Goal: Information Seeking & Learning: Compare options

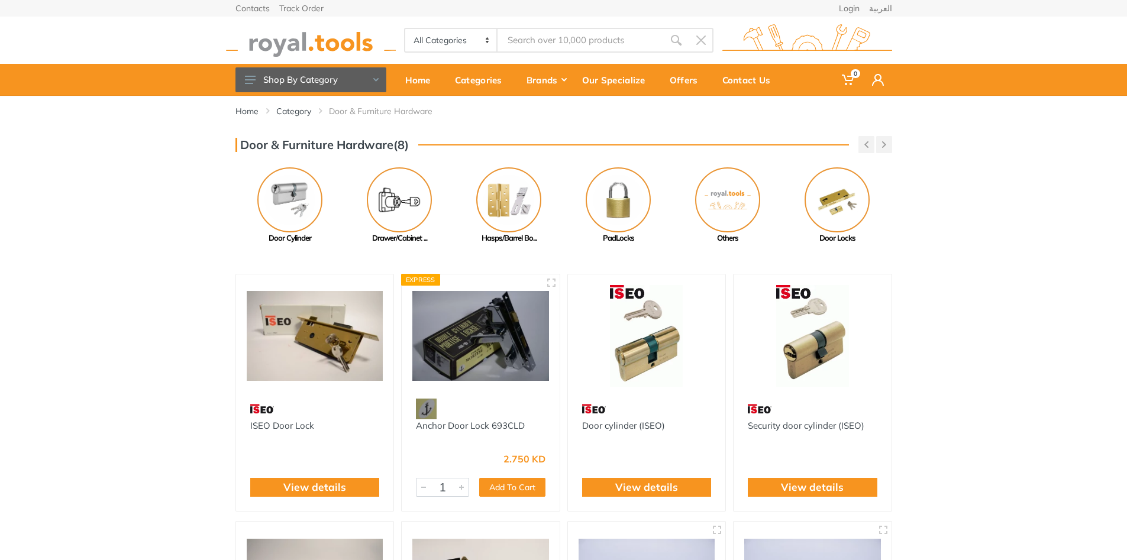
click at [317, 344] on img at bounding box center [315, 336] width 137 height 102
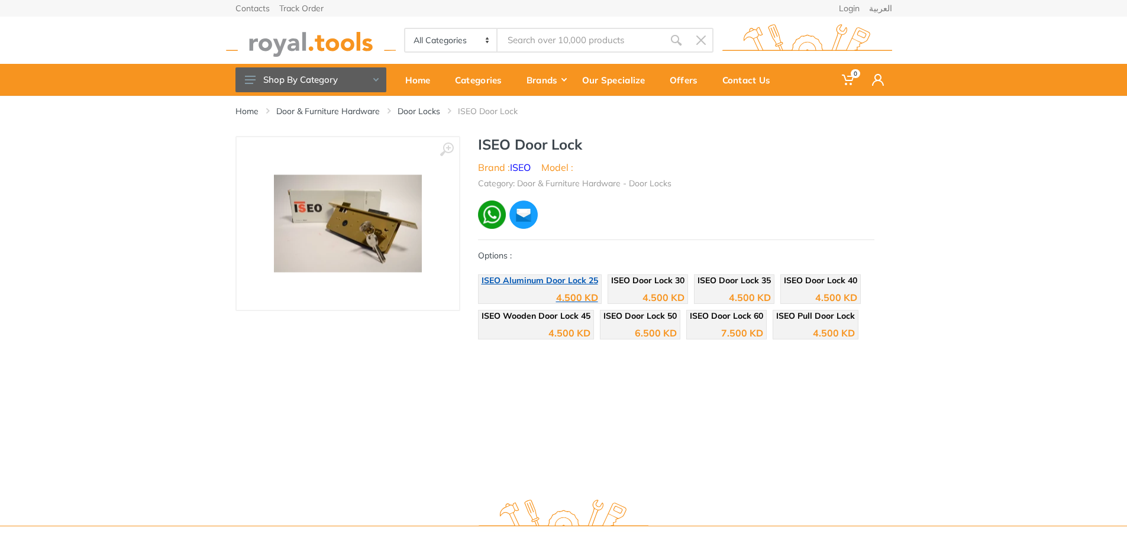
click at [569, 297] on div "4.500 KD" at bounding box center [577, 297] width 42 height 9
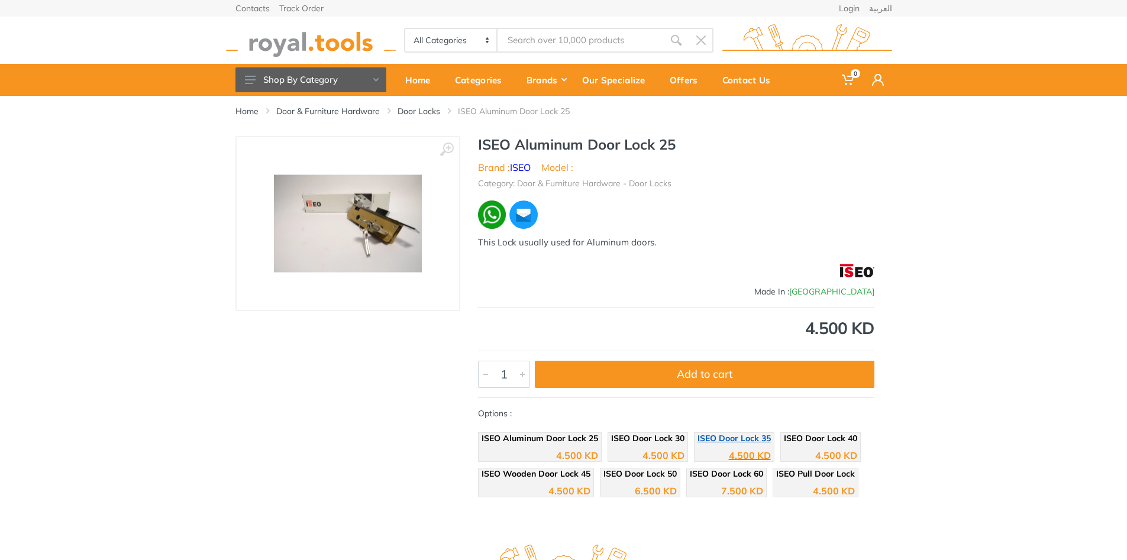
click at [713, 438] on span "ISEO Door Lock 35" at bounding box center [734, 438] width 73 height 11
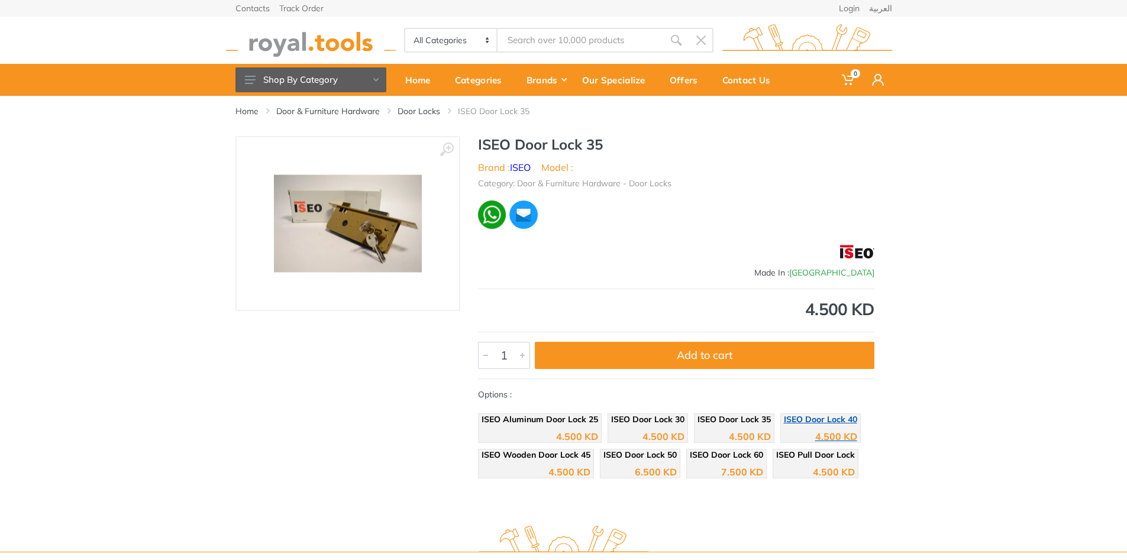
click at [833, 423] on span "ISEO Door Lock 40" at bounding box center [820, 419] width 73 height 11
click at [752, 464] on div "7.500 KD" at bounding box center [726, 468] width 73 height 18
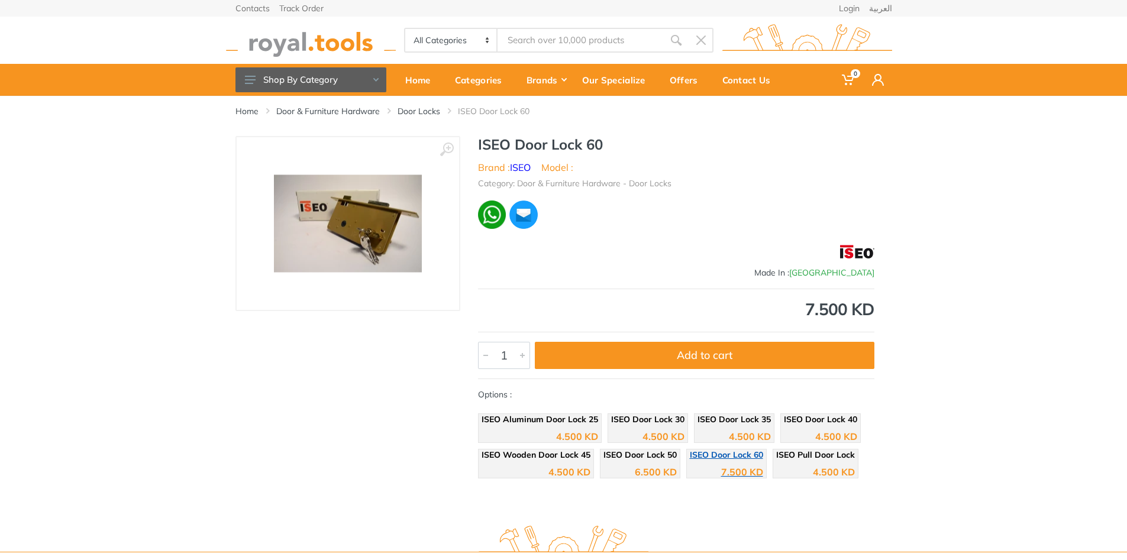
click at [695, 460] on div "7.500 KD" at bounding box center [726, 468] width 73 height 18
click at [650, 467] on div "6.500 KD" at bounding box center [656, 471] width 42 height 9
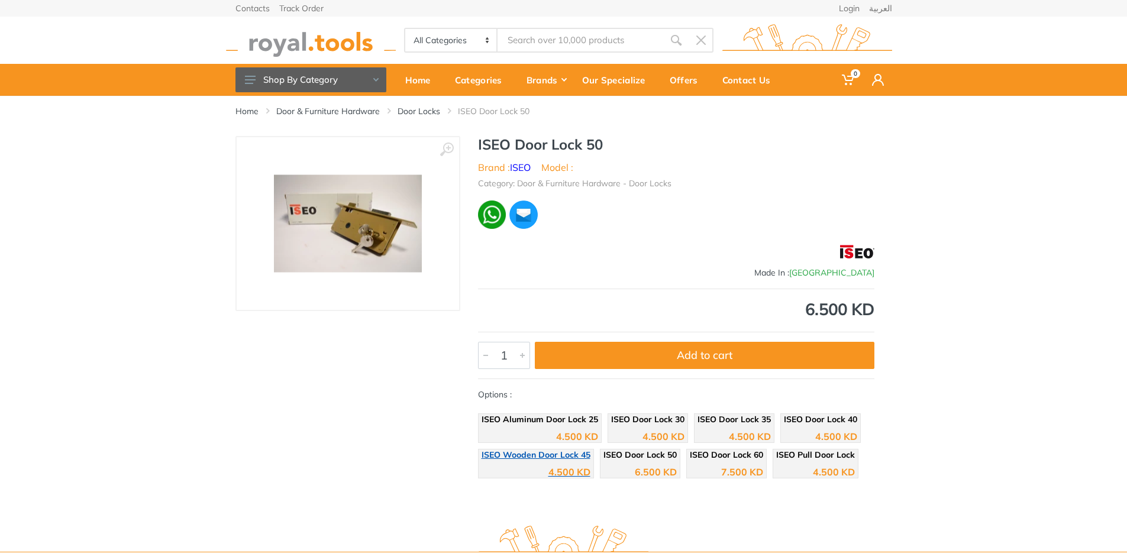
click at [588, 467] on div "4.500 KD" at bounding box center [569, 471] width 42 height 9
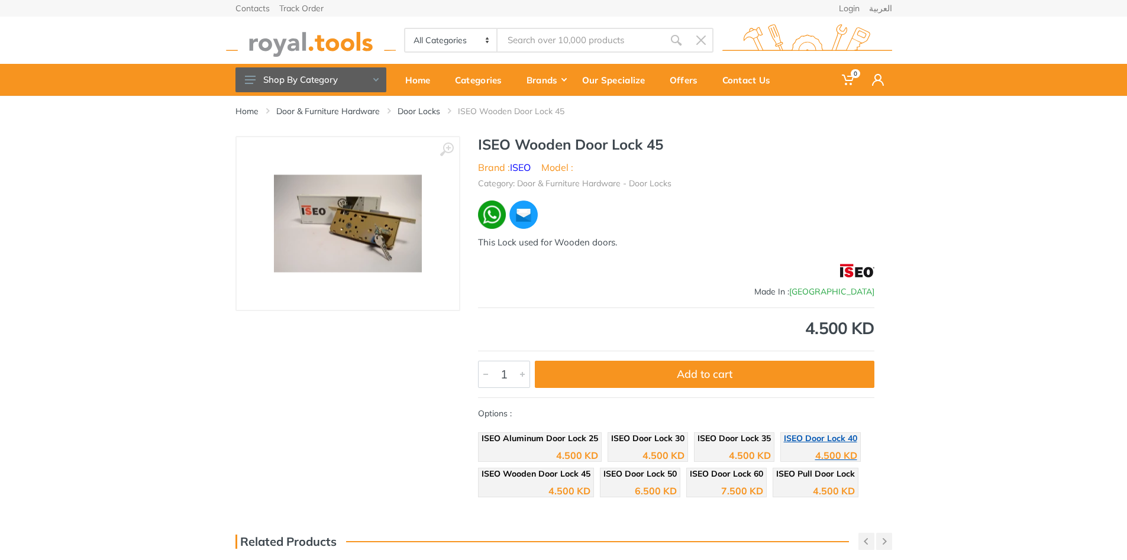
click at [795, 460] on div "4.500 KD" at bounding box center [820, 452] width 73 height 18
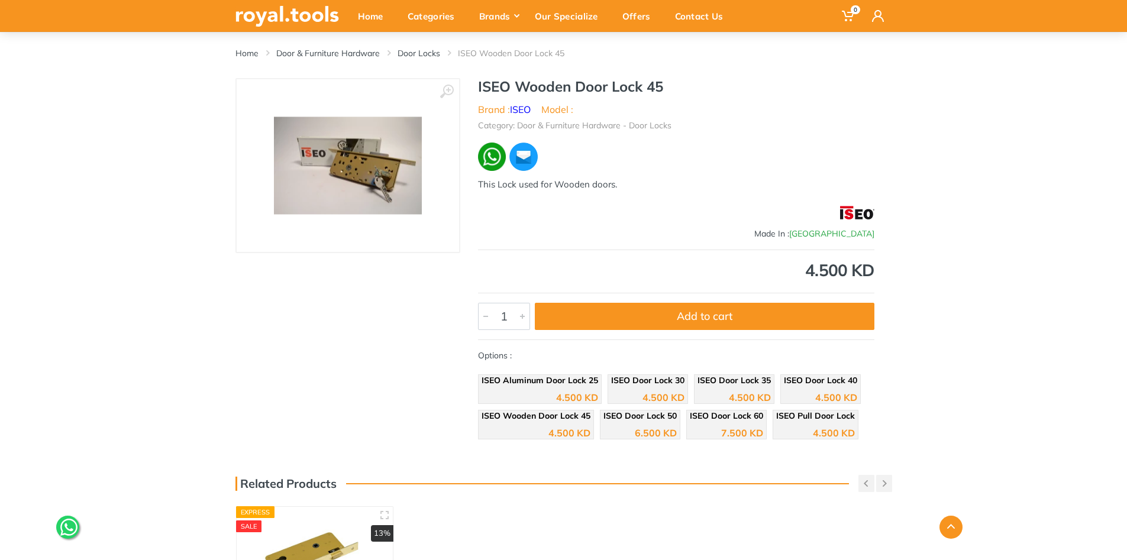
scroll to position [355, 0]
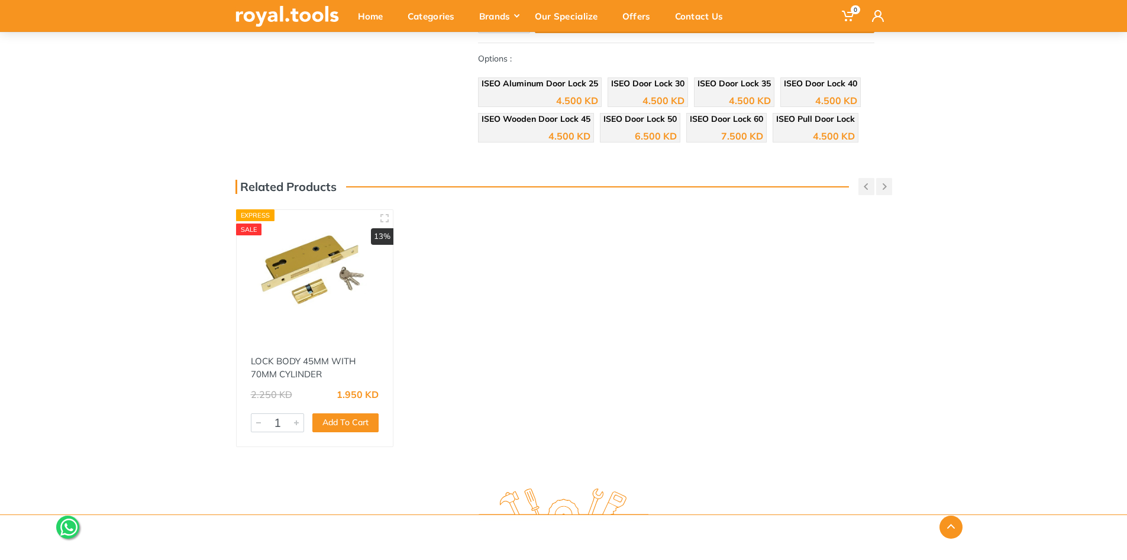
click at [312, 286] on img at bounding box center [314, 271] width 135 height 101
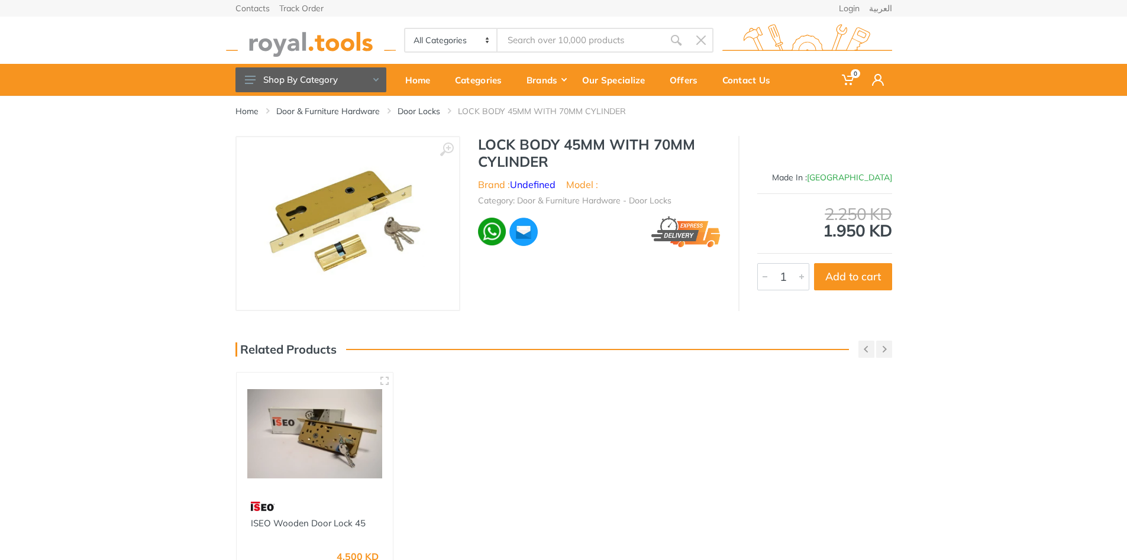
click at [299, 433] on img at bounding box center [314, 433] width 135 height 101
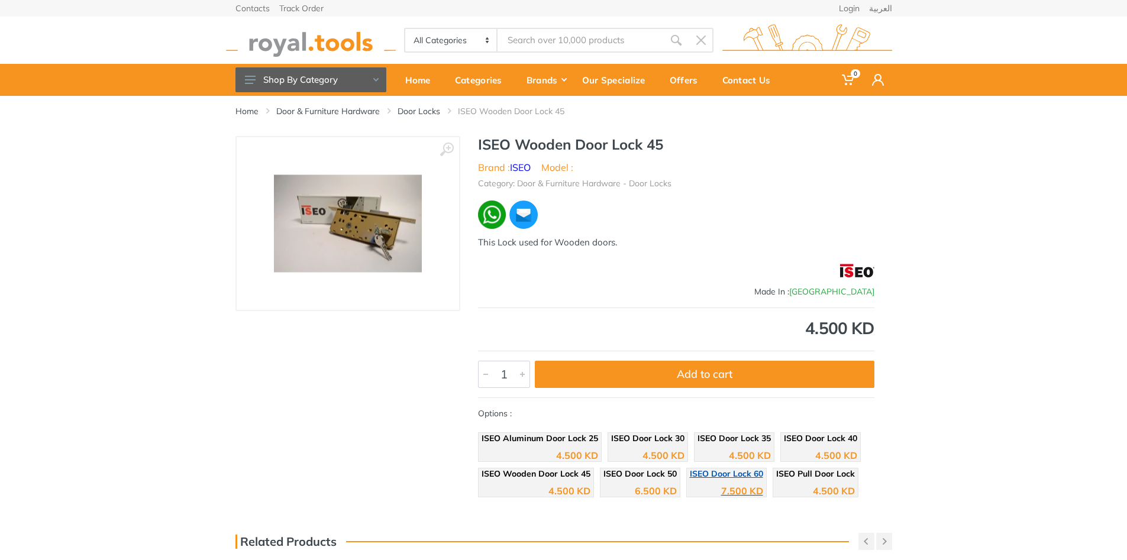
click at [742, 488] on div "7.500 KD" at bounding box center [742, 490] width 42 height 9
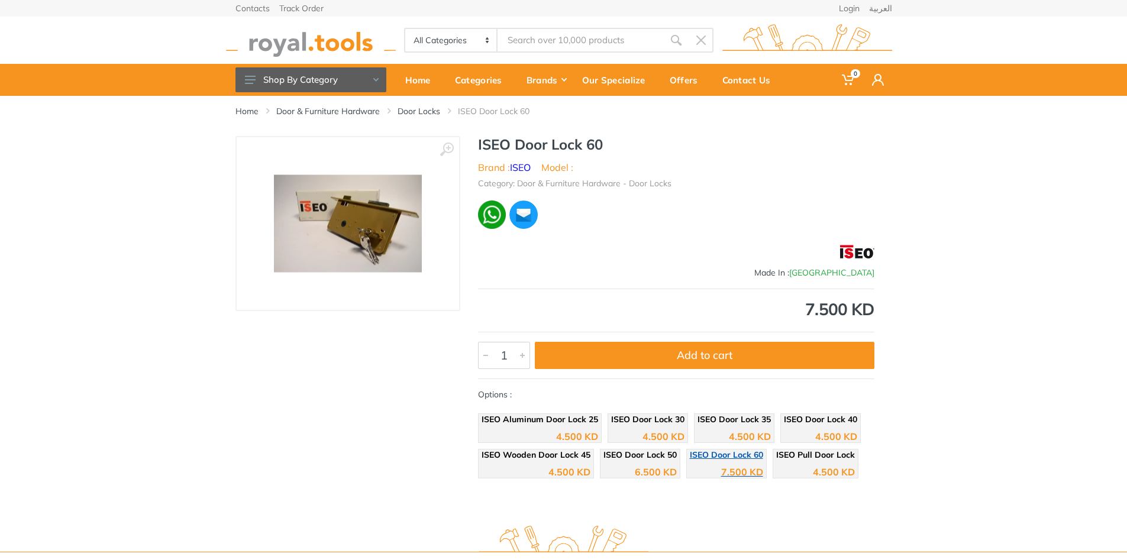
click at [704, 458] on span "ISEO Door Lock 60" at bounding box center [726, 455] width 73 height 11
click at [646, 464] on div "6.500 KD" at bounding box center [640, 468] width 73 height 18
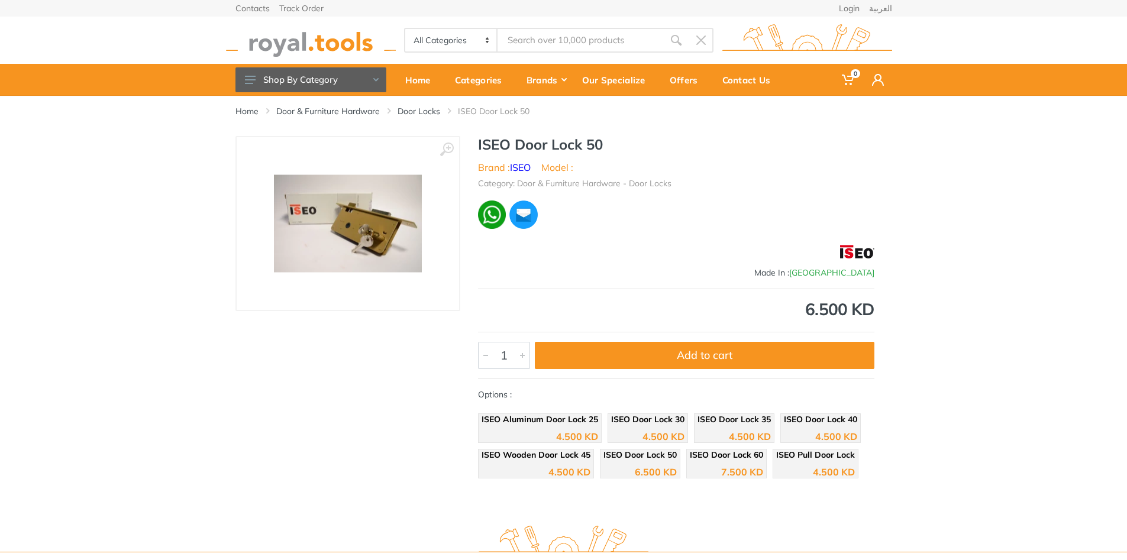
click at [572, 456] on span "ISEO Wooden Door Lock 45" at bounding box center [536, 455] width 109 height 11
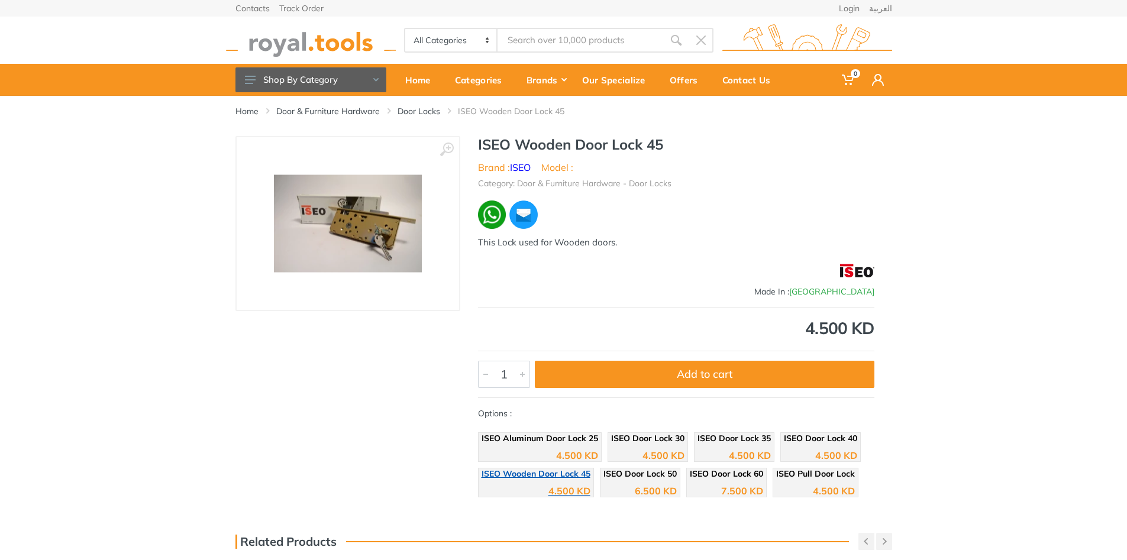
click at [553, 475] on span "ISEO Wooden Door Lock 45" at bounding box center [536, 474] width 109 height 11
click at [822, 453] on div "4.500 KD" at bounding box center [836, 455] width 42 height 9
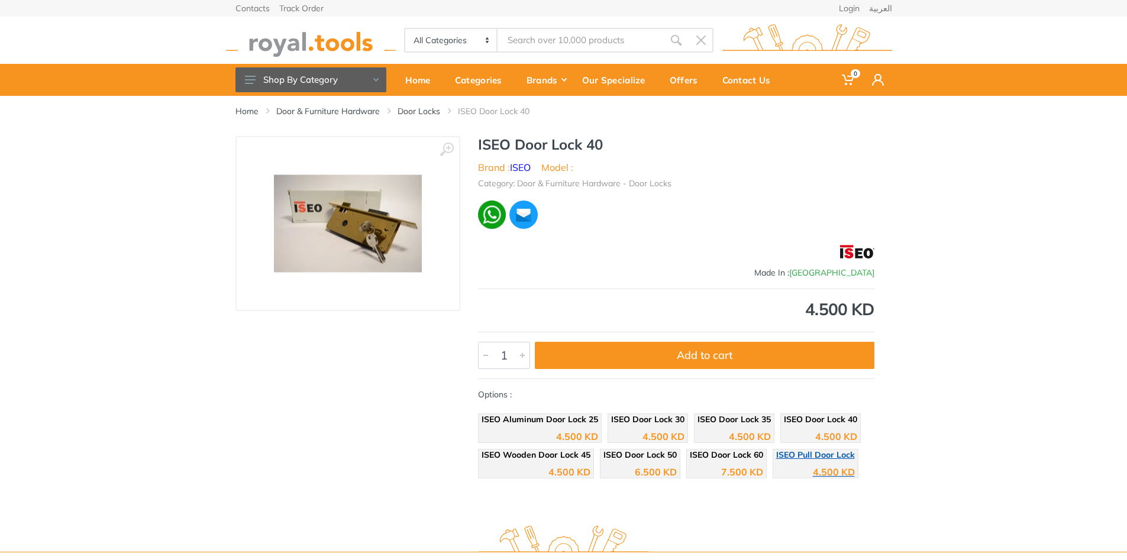
click at [817, 470] on div "4.500 KD" at bounding box center [834, 471] width 42 height 9
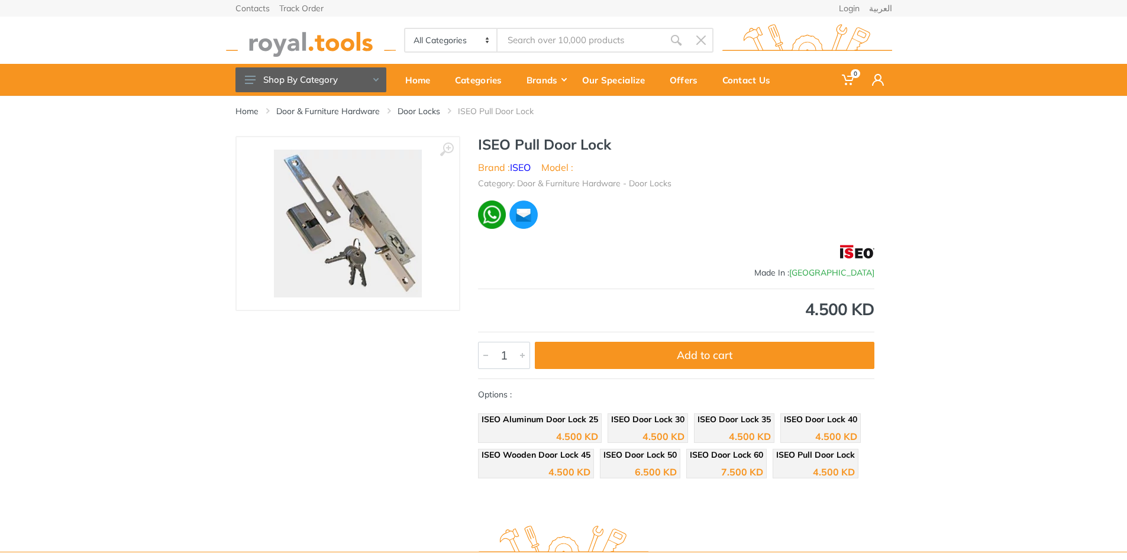
click at [722, 470] on div "7.500 KD" at bounding box center [742, 471] width 42 height 9
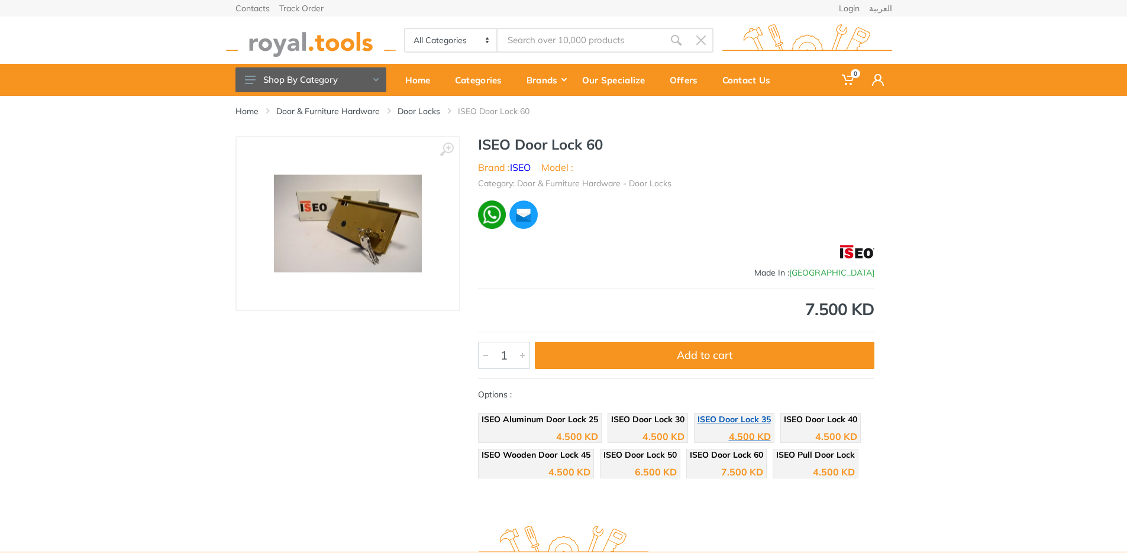
click at [717, 422] on span "ISEO Door Lock 35" at bounding box center [734, 419] width 73 height 11
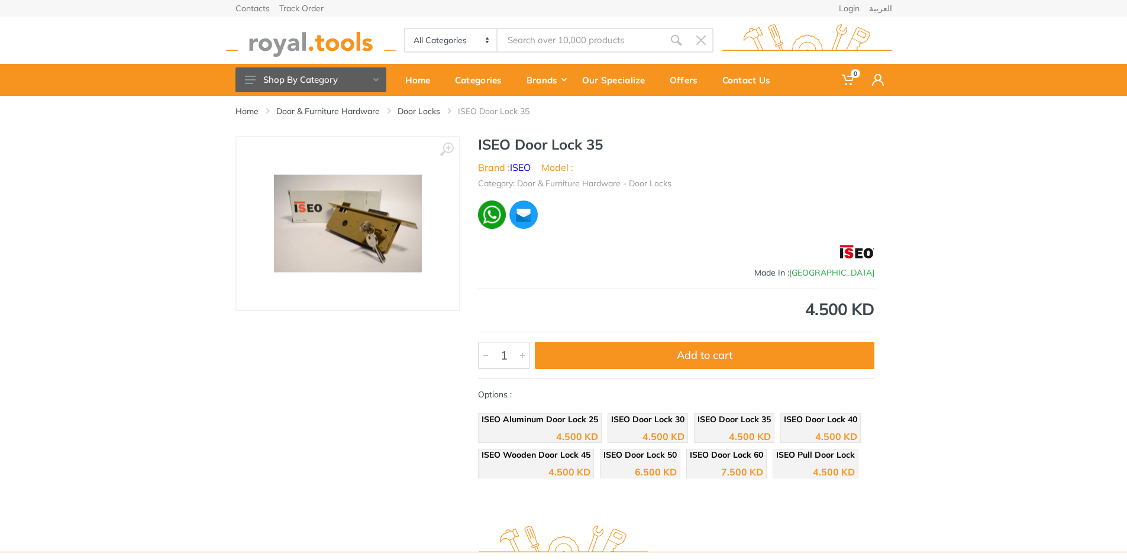
click at [644, 432] on div "4.500 KD" at bounding box center [664, 436] width 42 height 9
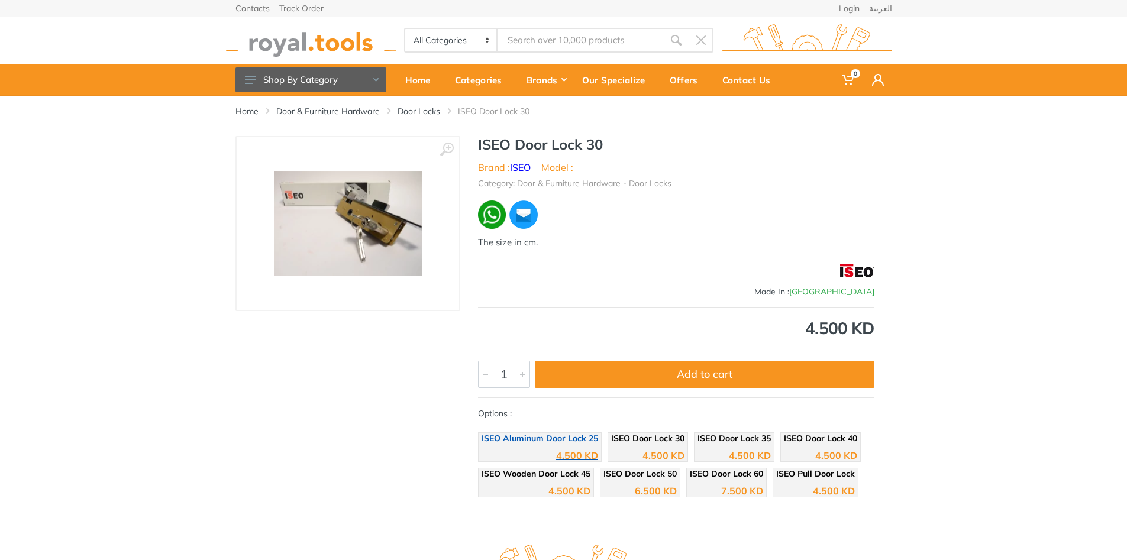
click at [554, 449] on div "4.500 KD" at bounding box center [540, 452] width 117 height 18
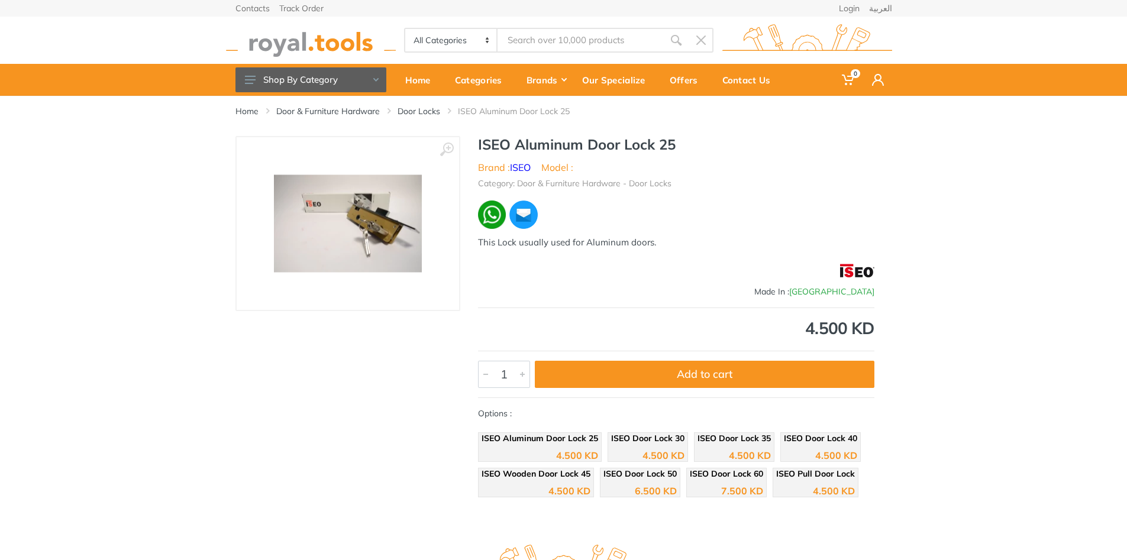
click at [562, 483] on div "4.500 KD" at bounding box center [536, 487] width 109 height 18
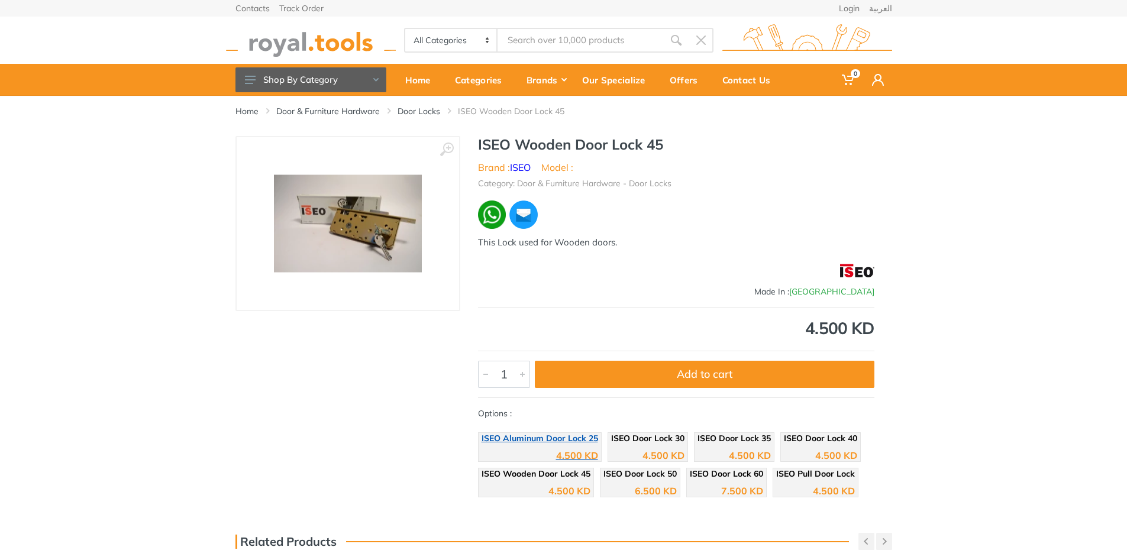
click at [576, 451] on div "4.500 KD" at bounding box center [577, 455] width 42 height 9
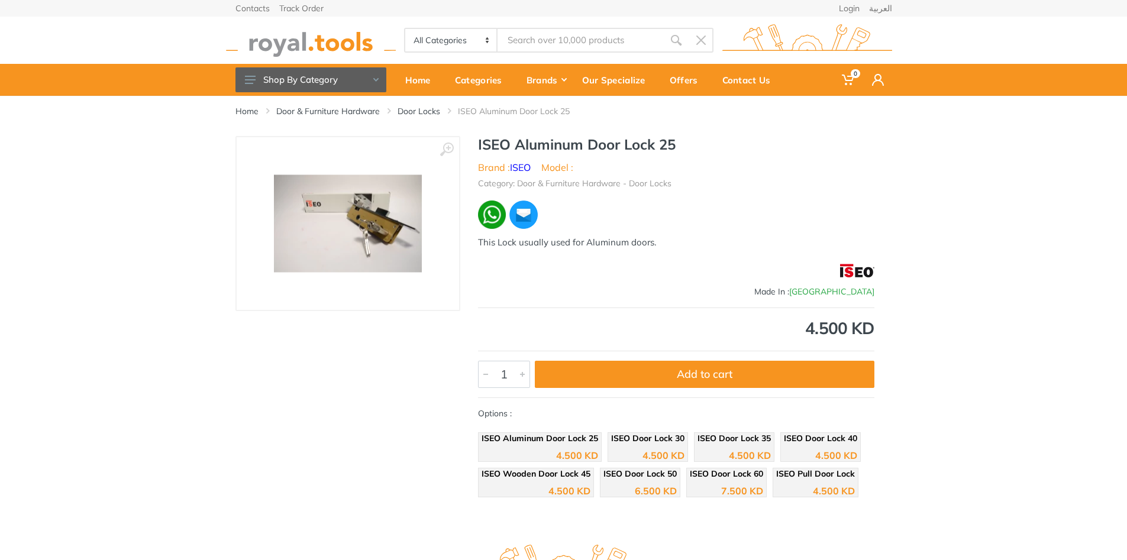
click at [557, 477] on span "ISEO Wooden Door Lock 45" at bounding box center [536, 474] width 109 height 11
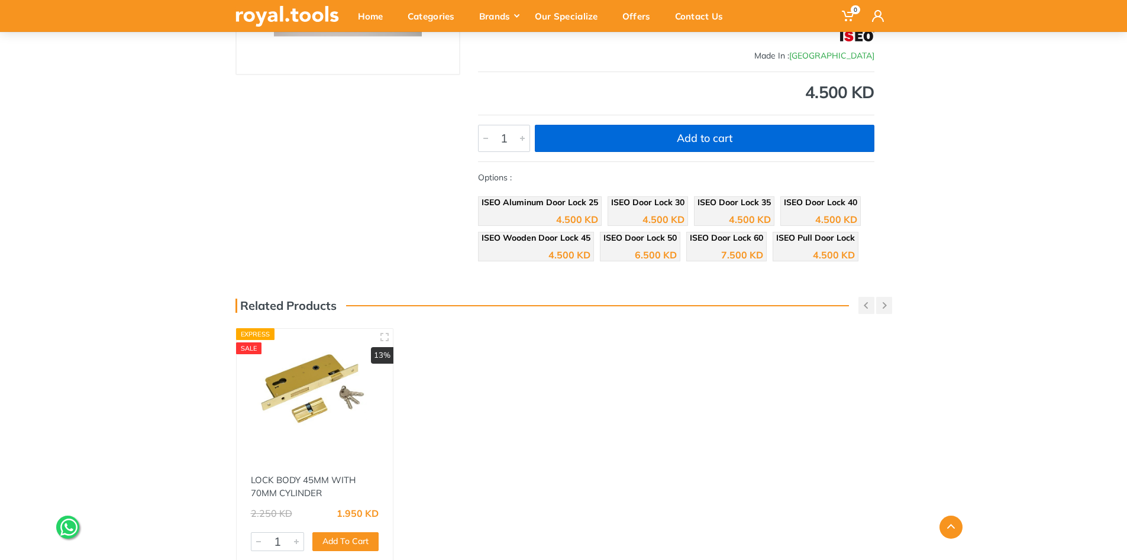
scroll to position [237, 0]
